Goal: Information Seeking & Learning: Learn about a topic

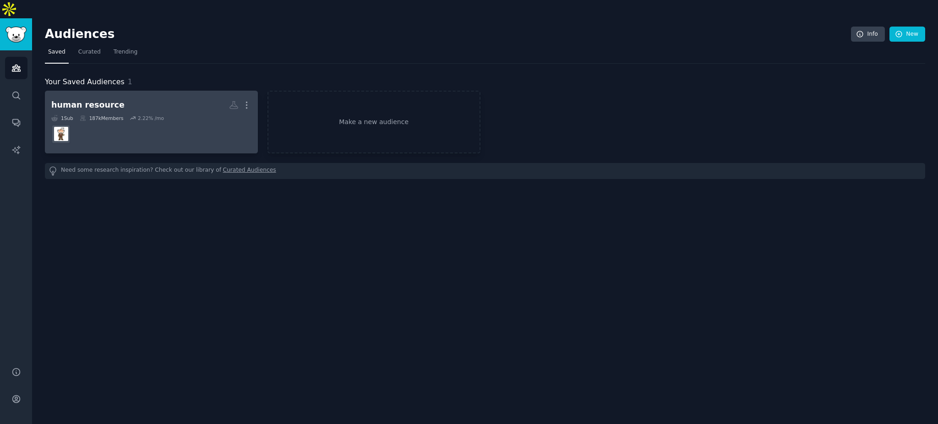
click at [133, 121] on dd at bounding box center [151, 134] width 200 height 26
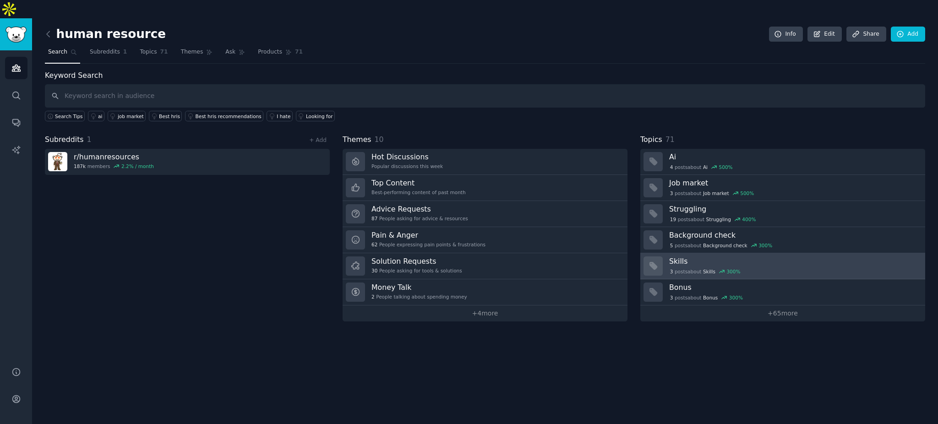
click at [703, 256] on h3 "Skills" at bounding box center [794, 261] width 250 height 10
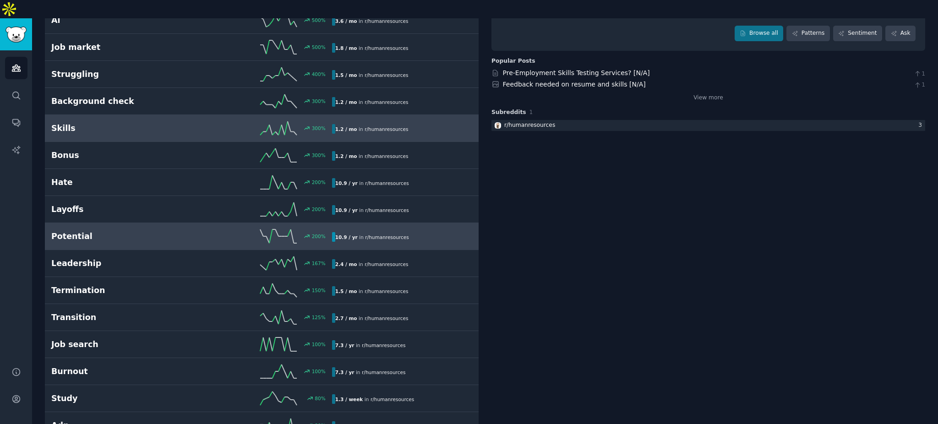
scroll to position [150, 0]
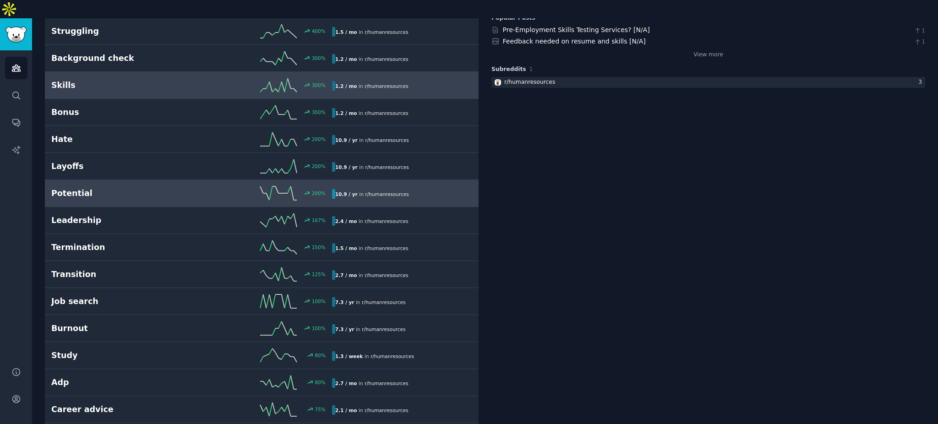
click at [196, 186] on div "200 %" at bounding box center [261, 193] width 140 height 14
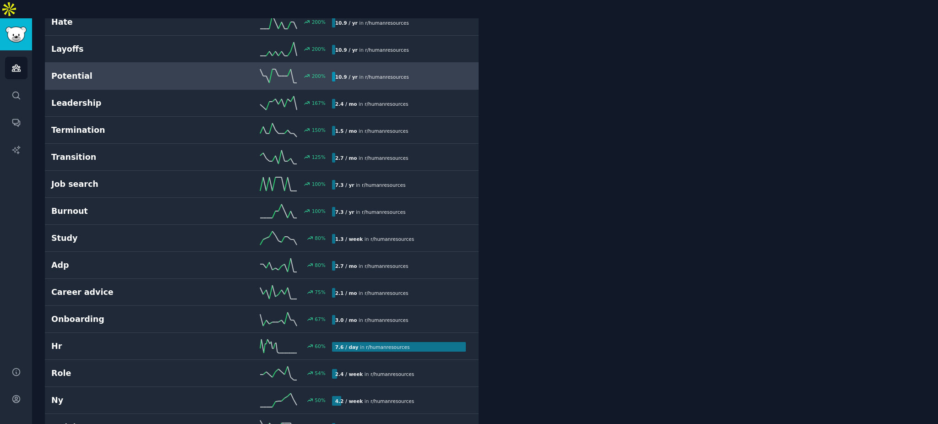
scroll to position [268, 0]
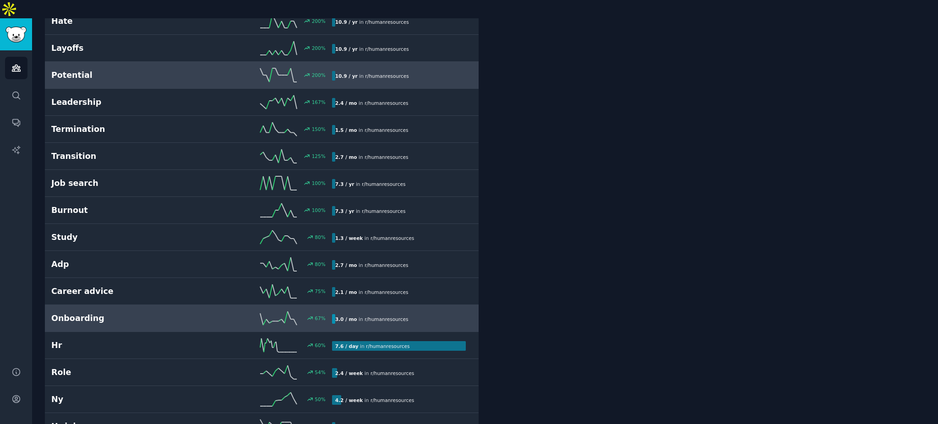
click at [115, 313] on h2 "Onboarding" at bounding box center [121, 318] width 140 height 11
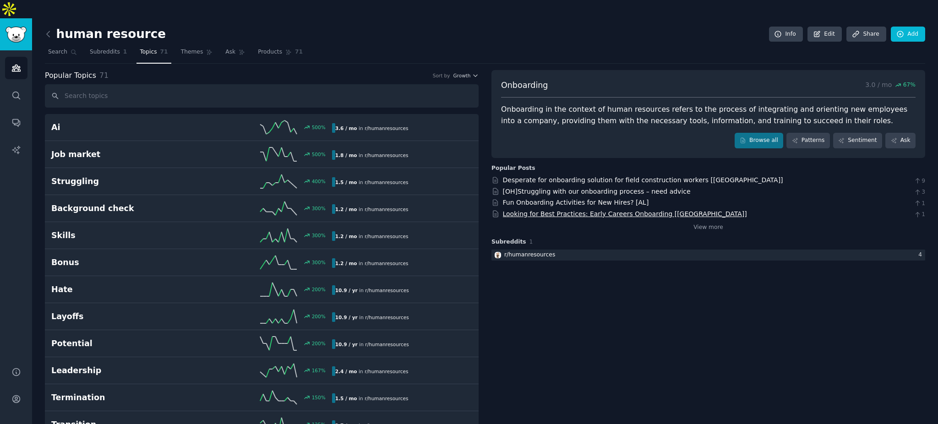
click at [550, 210] on link "Looking for Best Practices: Early Careers Onboarding [[GEOGRAPHIC_DATA]]" at bounding box center [625, 213] width 244 height 7
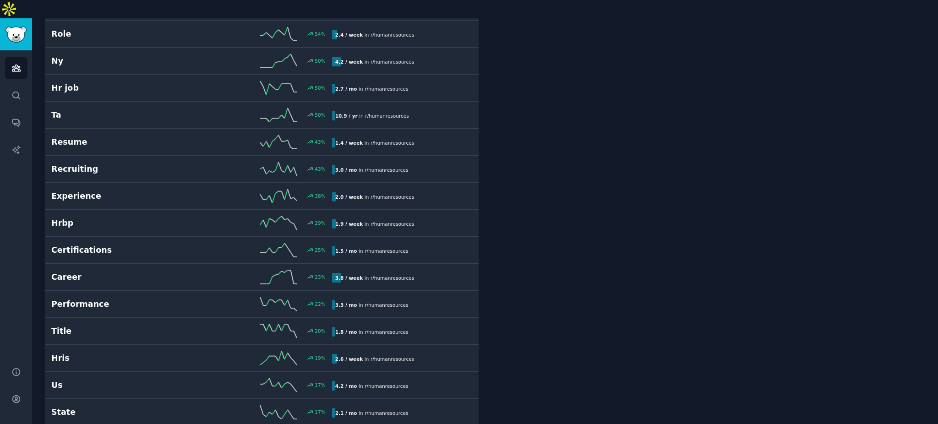
scroll to position [624, 0]
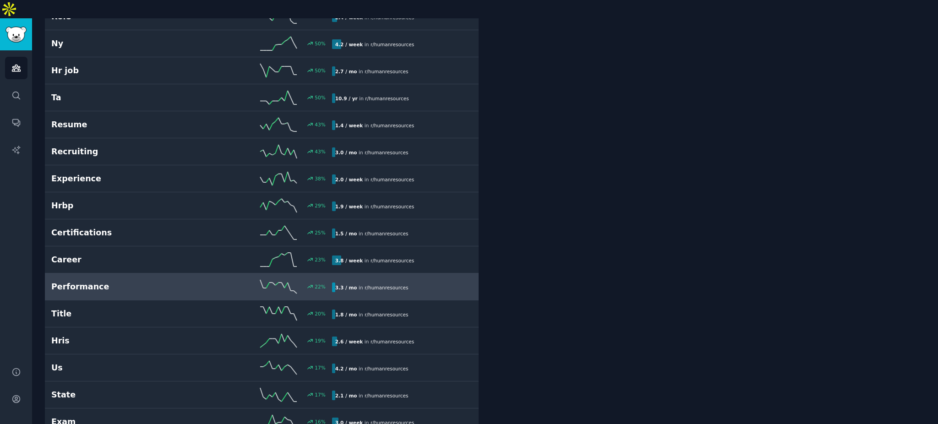
click at [179, 273] on link "Performance 22 % 3.3 / mo in r/ humanresources" at bounding box center [262, 286] width 434 height 27
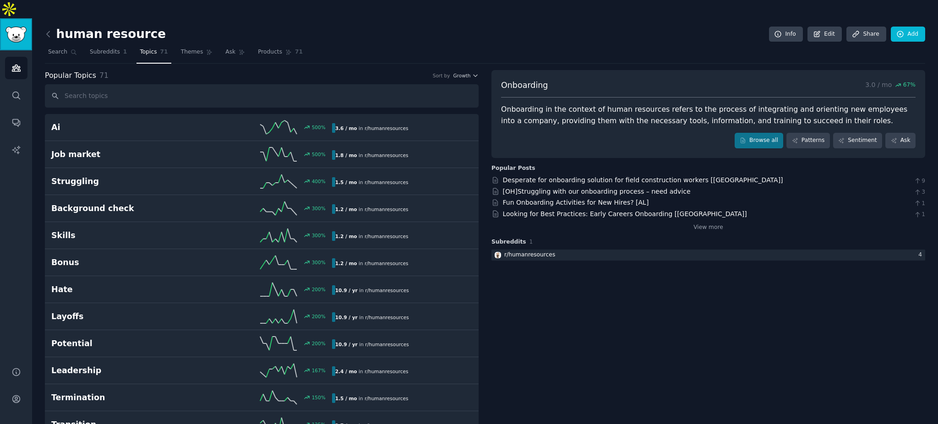
click at [10, 27] on img "Sidebar" at bounding box center [15, 35] width 21 height 16
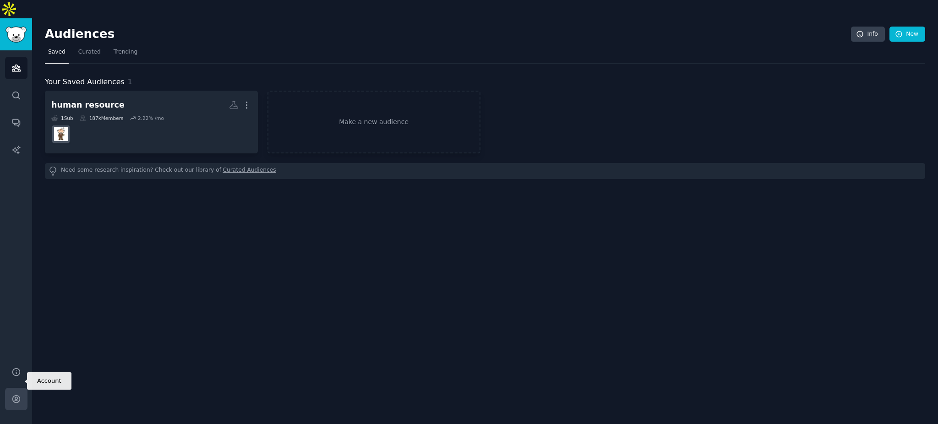
click at [10, 388] on link "Account" at bounding box center [16, 399] width 22 height 22
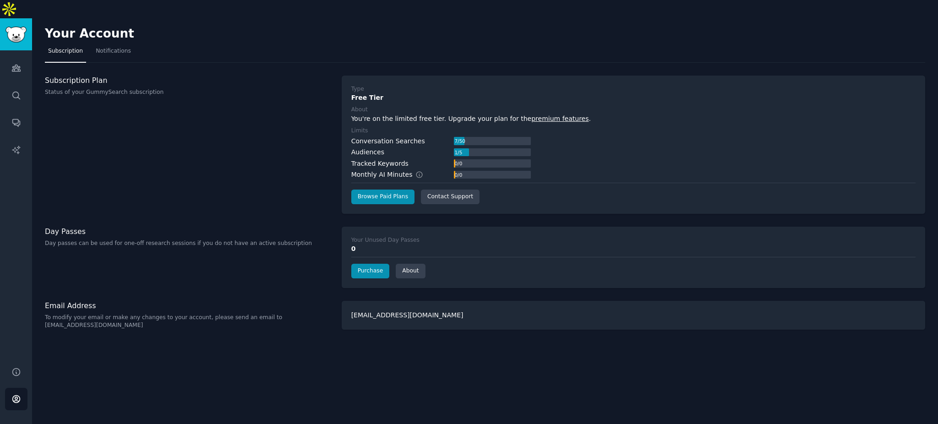
click at [452, 371] on div "Your Account Subscription Notifications Subscription Plan Status of your GummyS…" at bounding box center [485, 230] width 906 height 424
